Goal: Task Accomplishment & Management: Manage account settings

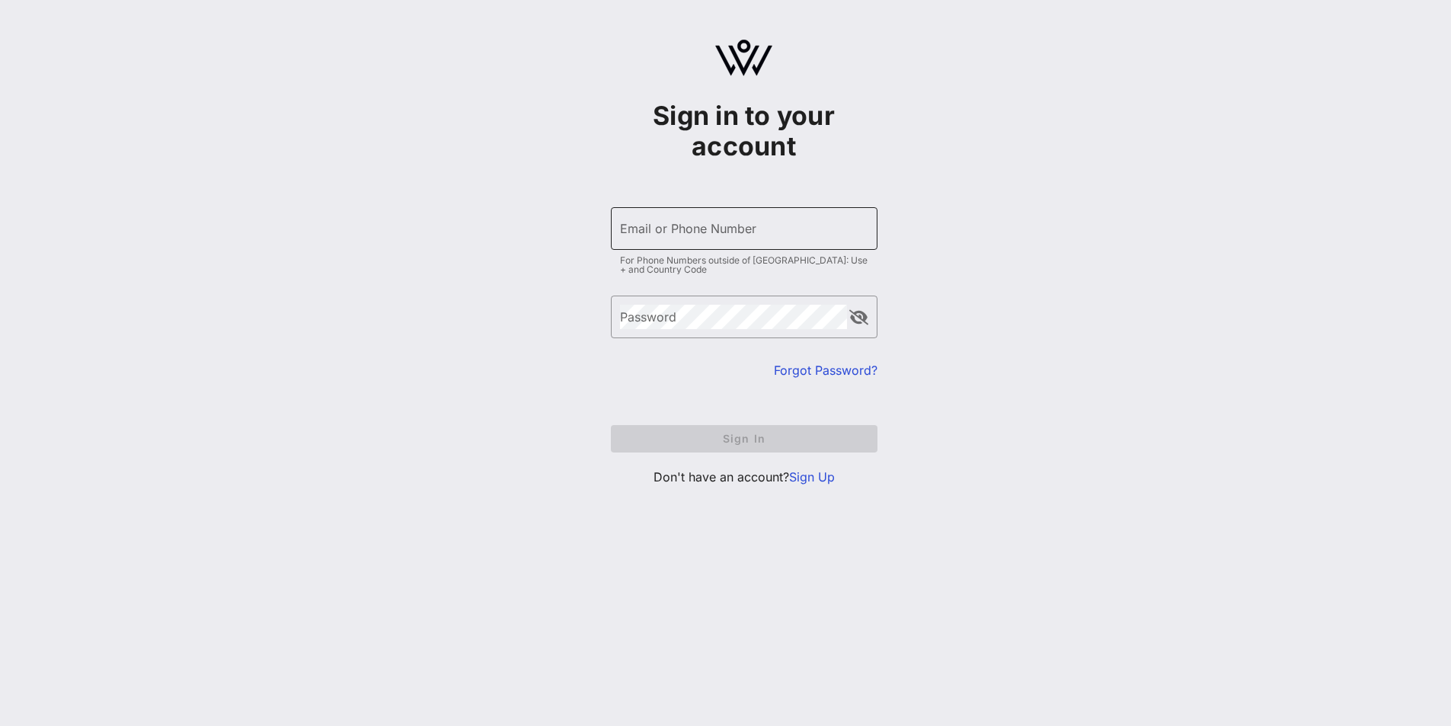
click at [703, 234] on input "Email or Phone Number" at bounding box center [744, 228] width 248 height 24
type input "[EMAIL_ADDRESS][DOMAIN_NAME]"
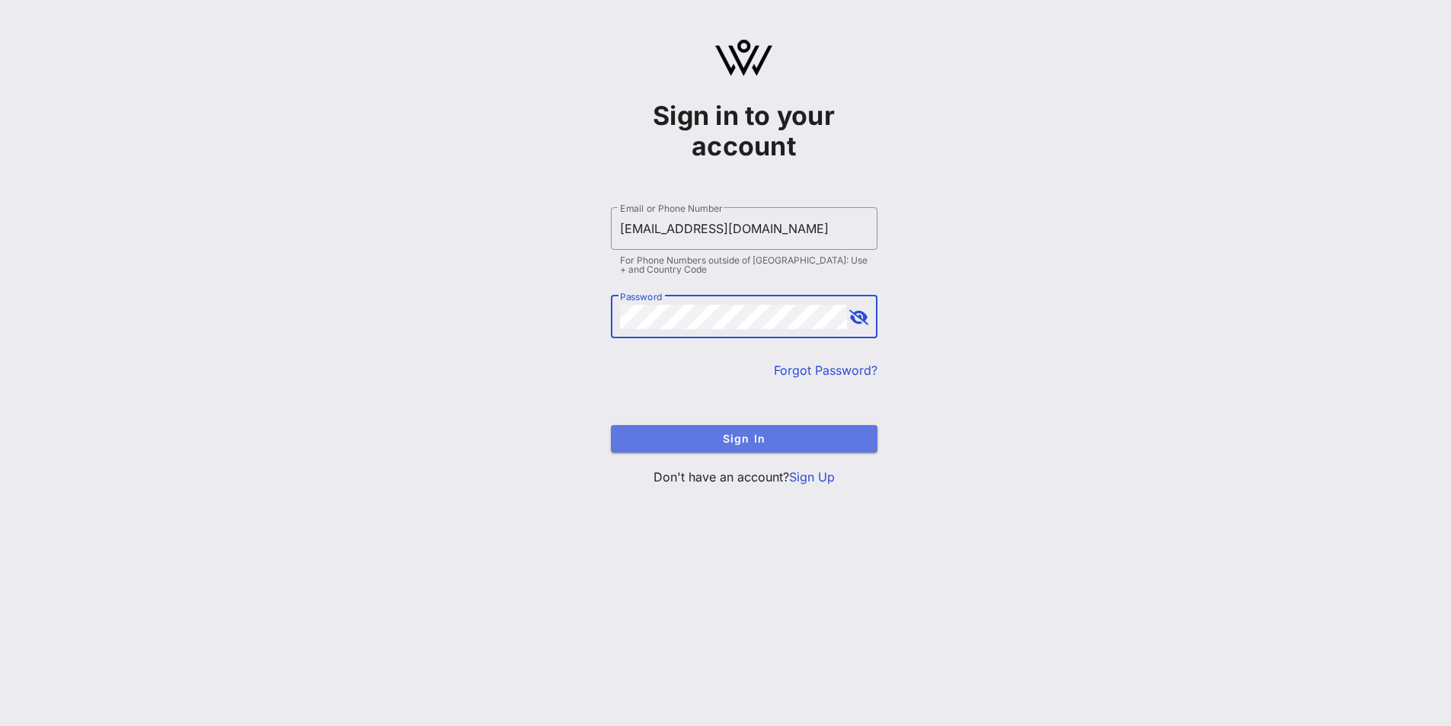
click at [750, 444] on span "Sign In" at bounding box center [744, 438] width 242 height 13
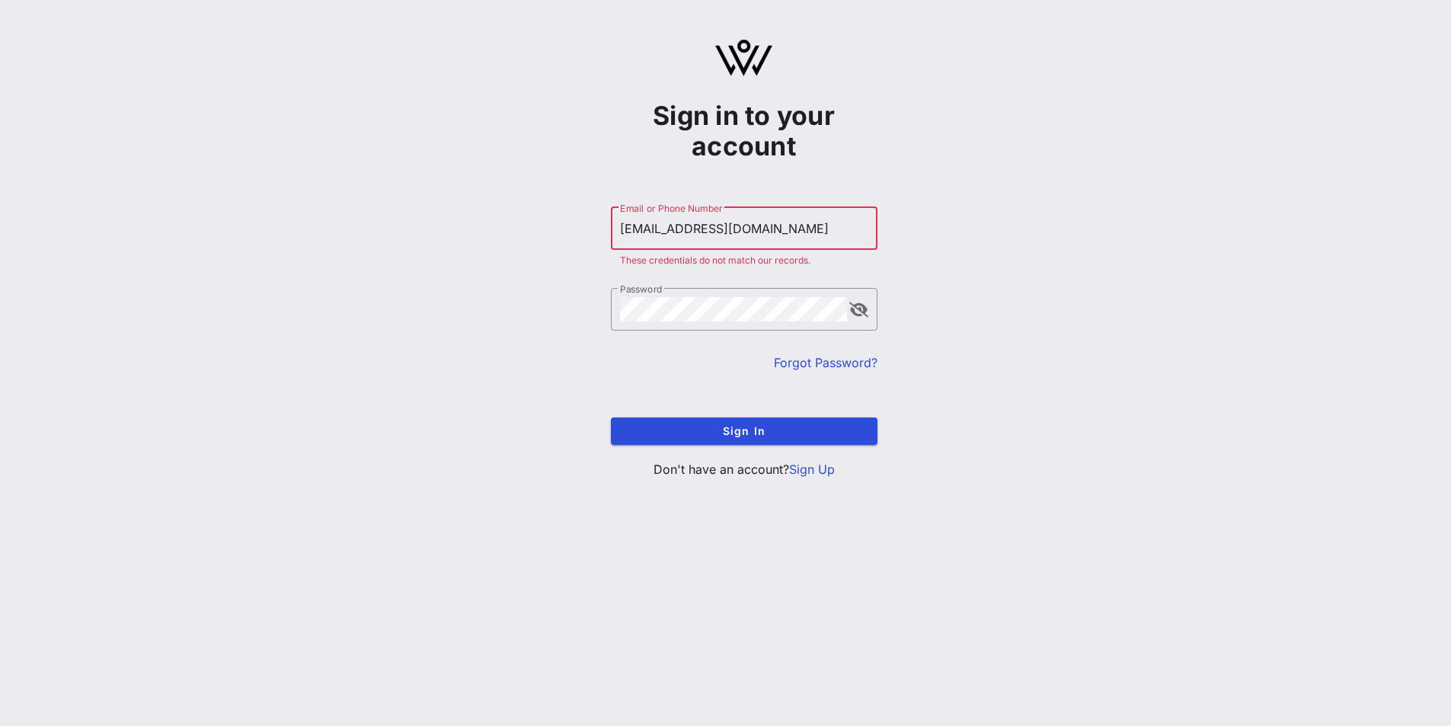
click at [826, 362] on link "Forgot Password?" at bounding box center [826, 362] width 104 height 15
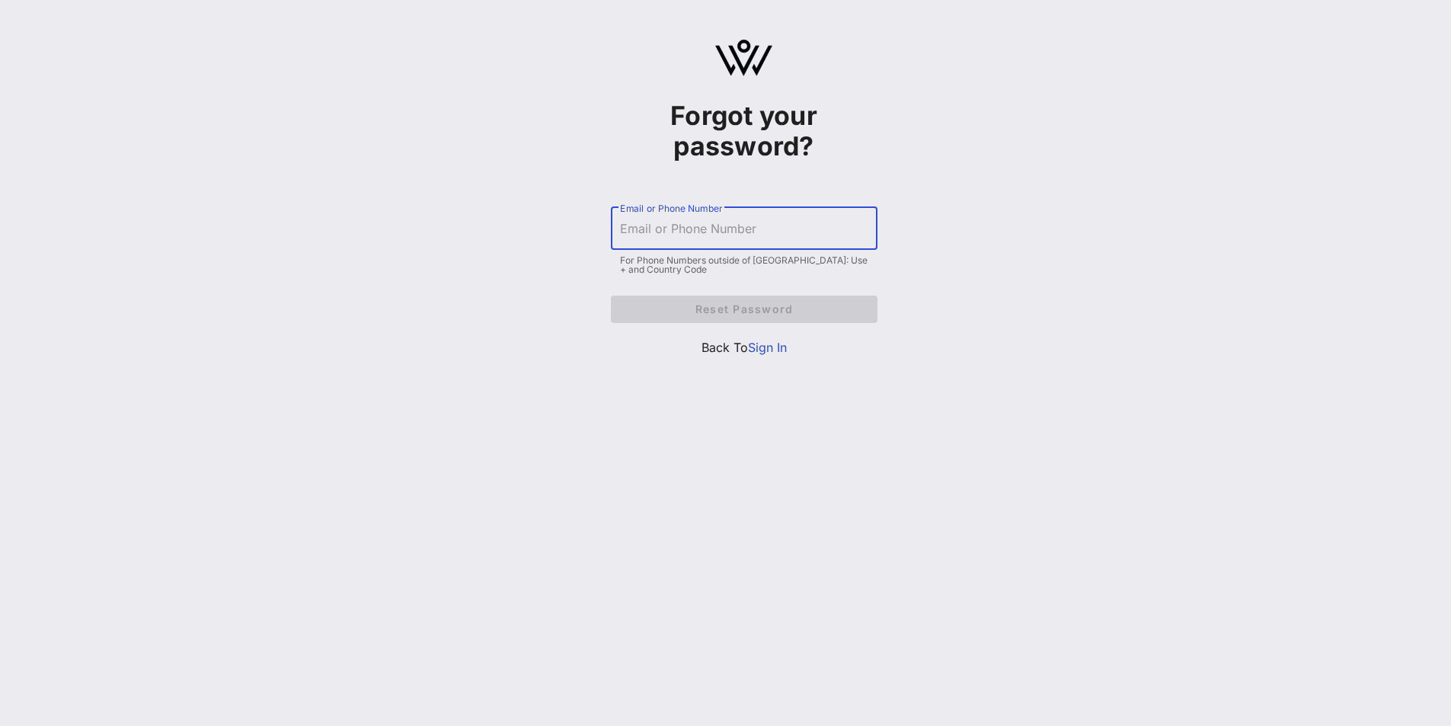
click at [774, 236] on input "Email or Phone Number" at bounding box center [744, 228] width 248 height 24
type input "[EMAIL_ADDRESS][DOMAIN_NAME]"
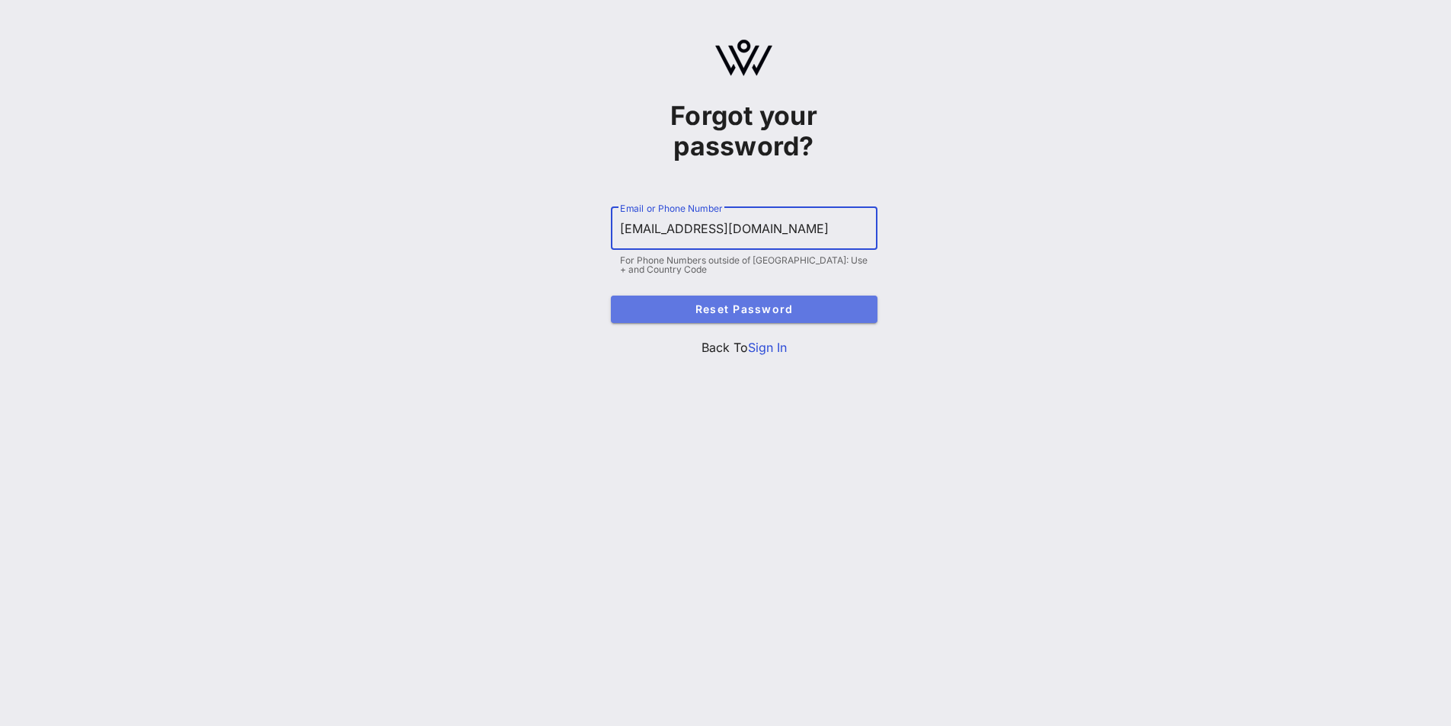
click at [749, 305] on span "Reset Password" at bounding box center [744, 308] width 242 height 13
